Goal: Task Accomplishment & Management: Use online tool/utility

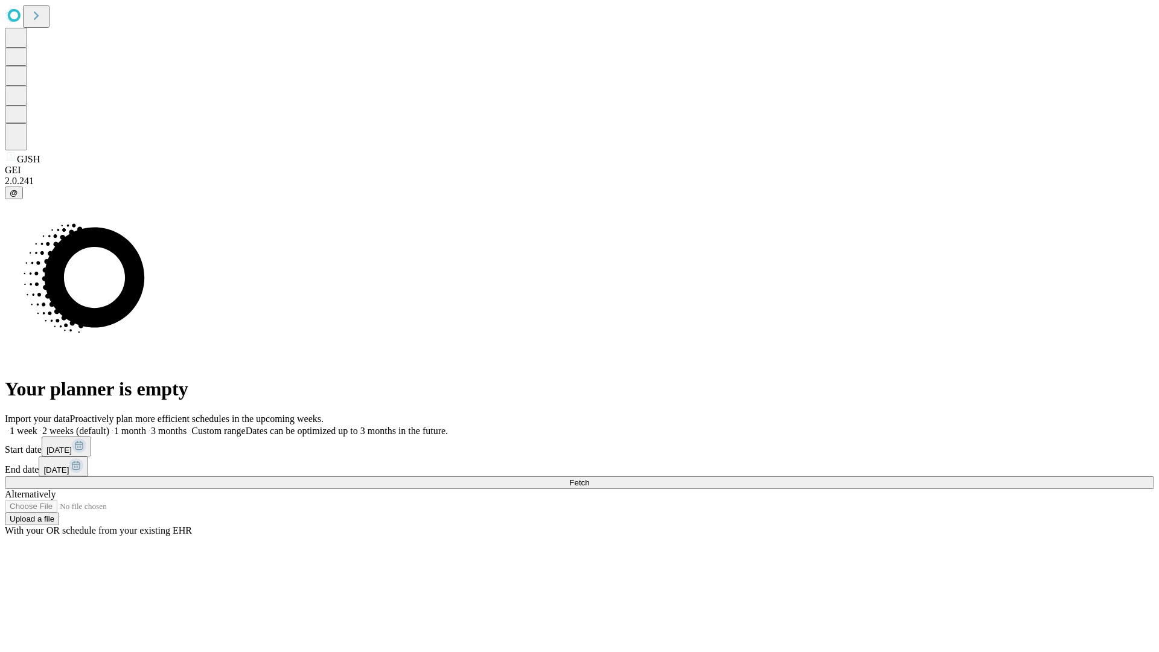
click at [589, 478] on span "Fetch" at bounding box center [579, 482] width 20 height 9
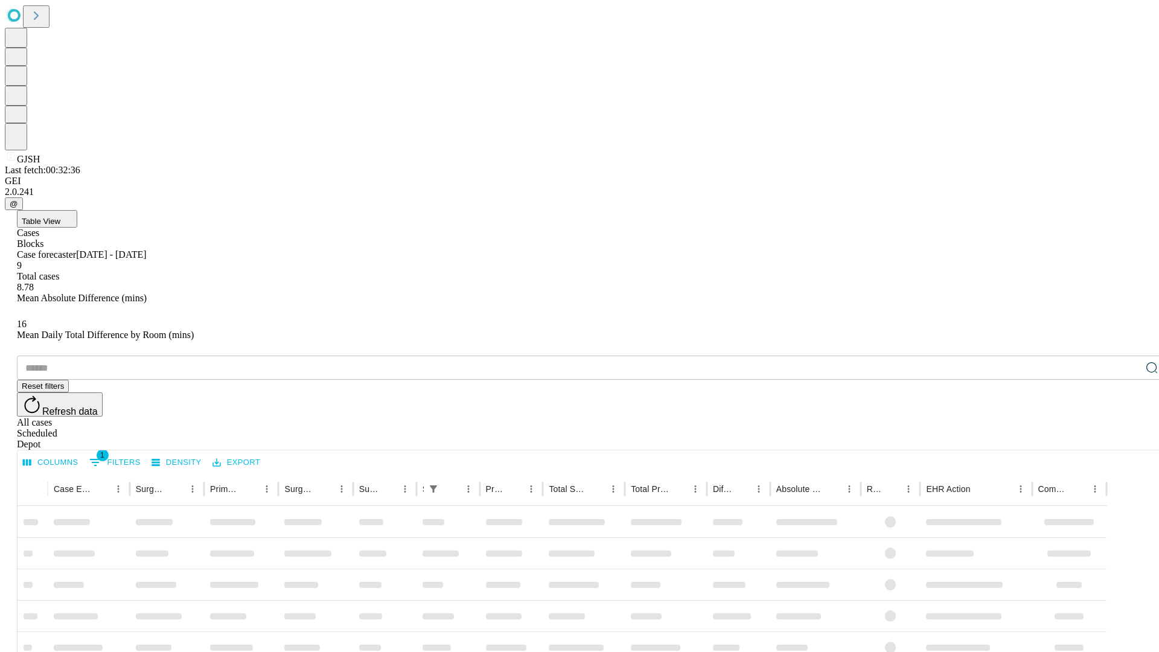
click at [1128, 439] on div "Depot" at bounding box center [591, 444] width 1149 height 11
